Goal: Find specific page/section: Find specific page/section

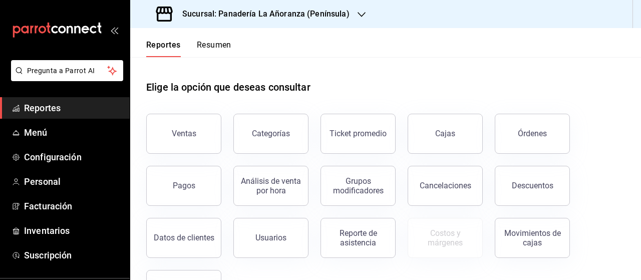
click at [523, 124] on button "Órdenes" at bounding box center [532, 134] width 75 height 40
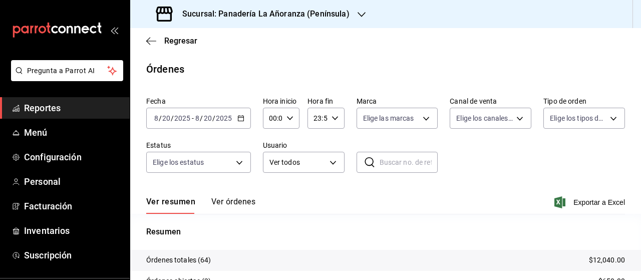
scroll to position [100, 0]
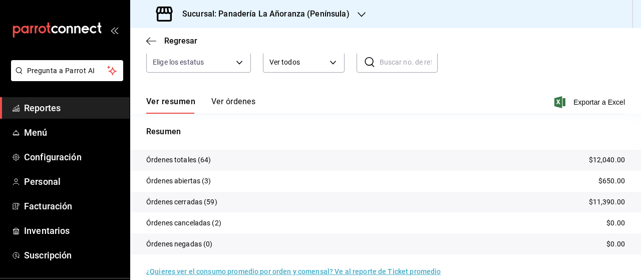
click at [347, 19] on div "Sucursal: Panadería La Añoranza (Península)" at bounding box center [253, 14] width 231 height 28
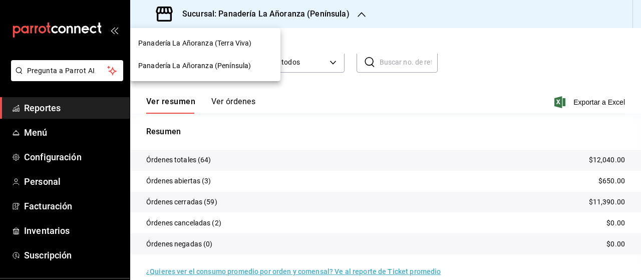
click at [225, 40] on span "Panadería La Añoranza (Terra Viva)" at bounding box center [194, 43] width 113 height 11
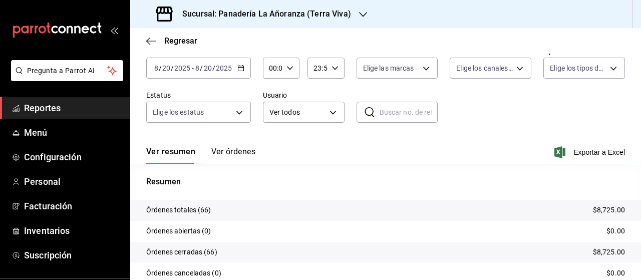
scroll to position [100, 0]
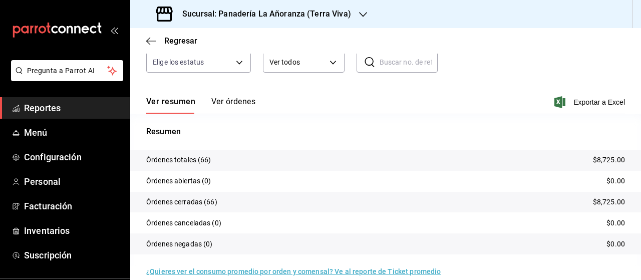
click at [347, 17] on div "Sucursal: Panadería La Añoranza (Terra Viva)" at bounding box center [254, 14] width 233 height 28
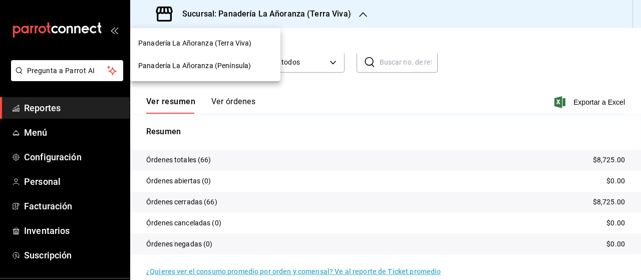
click at [205, 61] on span "Panadería La Añoranza (Península)" at bounding box center [194, 66] width 113 height 11
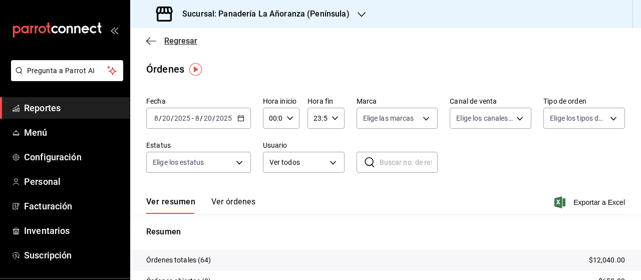
click at [156, 40] on span "Regresar" at bounding box center [171, 41] width 51 height 10
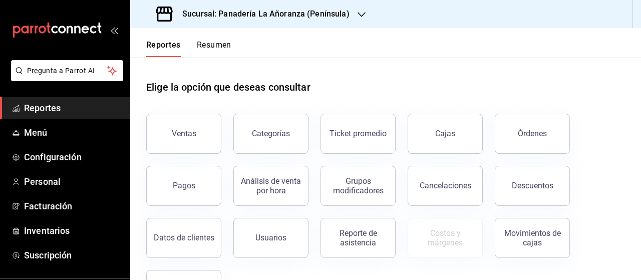
click at [208, 40] on button "Resumen" at bounding box center [214, 48] width 35 height 17
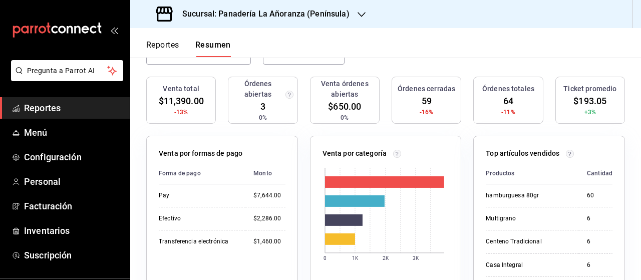
scroll to position [50, 0]
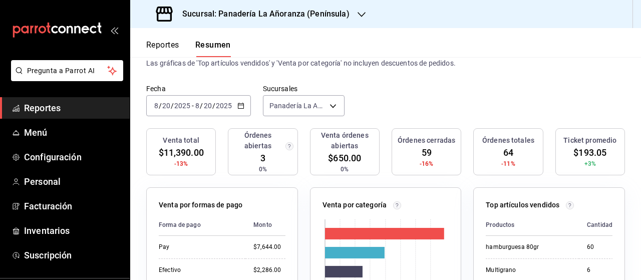
click at [42, 111] on span "Reportes" at bounding box center [73, 108] width 98 height 14
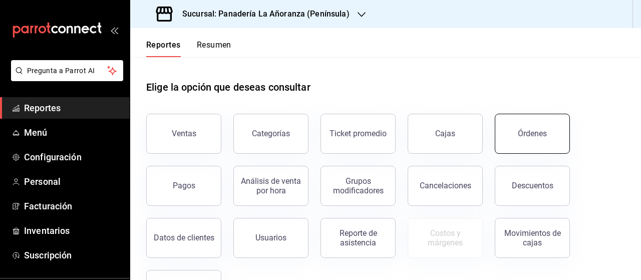
click at [536, 125] on button "Órdenes" at bounding box center [532, 134] width 75 height 40
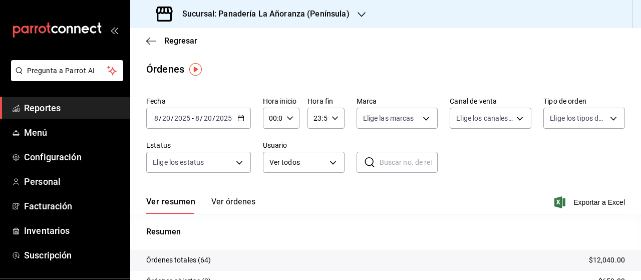
click at [352, 20] on div "Sucursal: Panadería La Añoranza (Península)" at bounding box center [253, 14] width 231 height 28
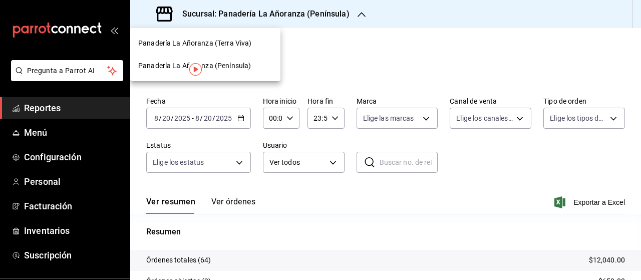
click at [194, 48] on span "Panadería La Añoranza (Terra Viva)" at bounding box center [194, 43] width 113 height 11
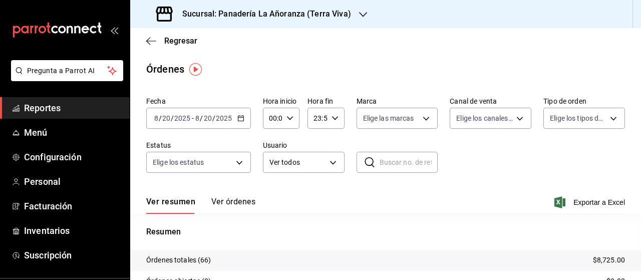
click at [46, 107] on span "Reportes" at bounding box center [73, 108] width 98 height 14
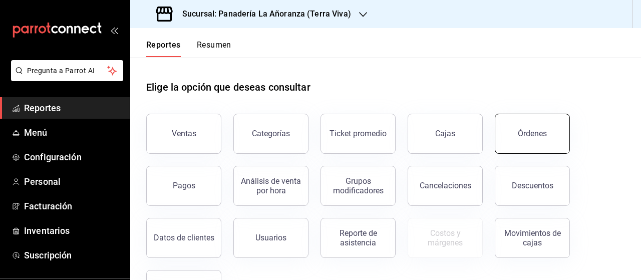
click at [519, 131] on div "Órdenes" at bounding box center [532, 134] width 29 height 10
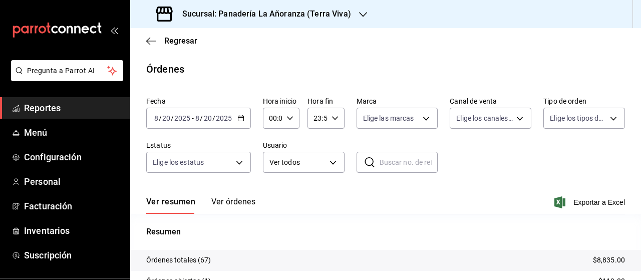
scroll to position [100, 0]
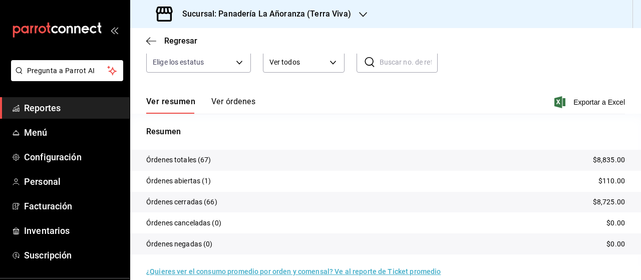
click at [363, 12] on div "Sucursal: Panadería La Añoranza (Terra Viva)" at bounding box center [254, 14] width 233 height 28
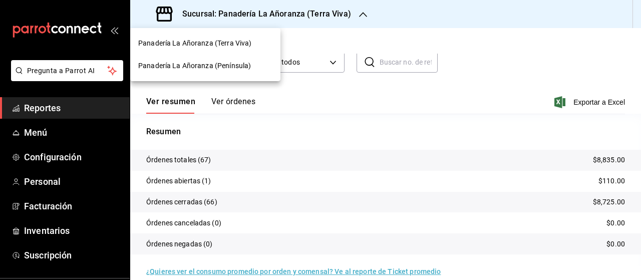
click at [209, 62] on span "Panadería La Añoranza (Península)" at bounding box center [194, 66] width 113 height 11
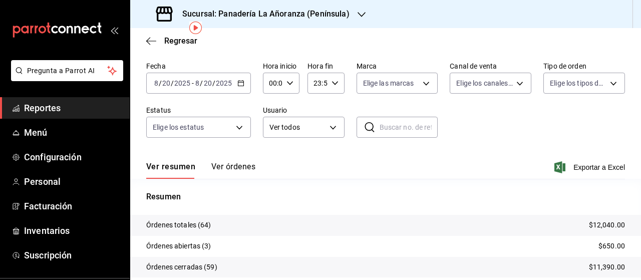
scroll to position [50, 0]
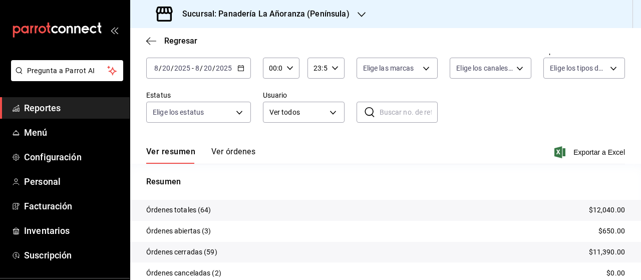
click at [45, 106] on span "Reportes" at bounding box center [73, 108] width 98 height 14
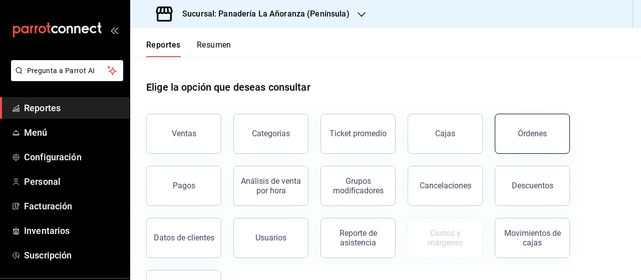
click at [518, 141] on button "Órdenes" at bounding box center [532, 134] width 75 height 40
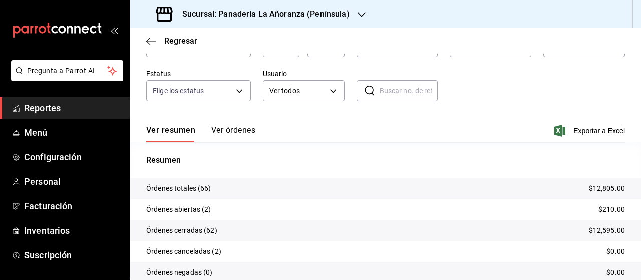
scroll to position [50, 0]
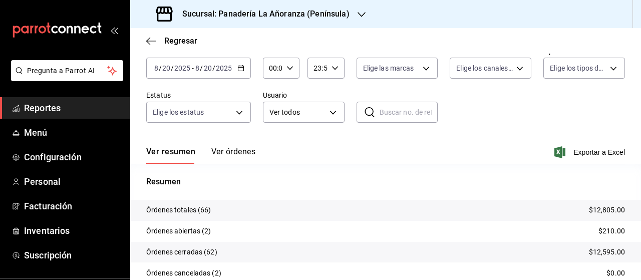
click at [360, 16] on icon "button" at bounding box center [361, 15] width 8 height 8
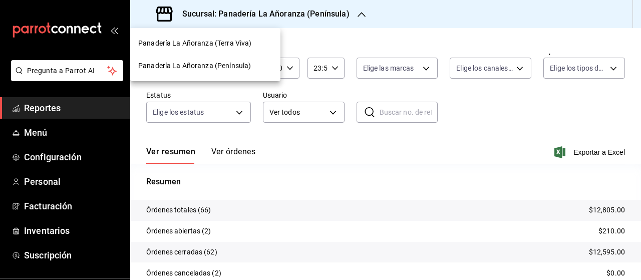
click at [251, 45] on div "Panadería La Añoranza (Terra Viva)" at bounding box center [205, 43] width 134 height 11
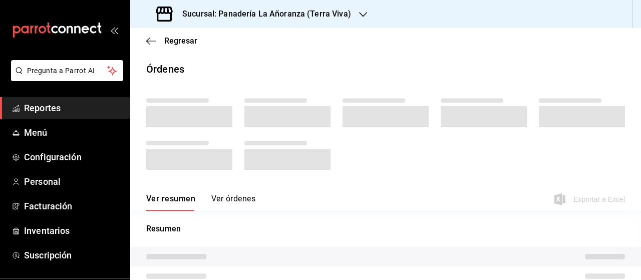
scroll to position [53, 0]
